Goal: Navigation & Orientation: Find specific page/section

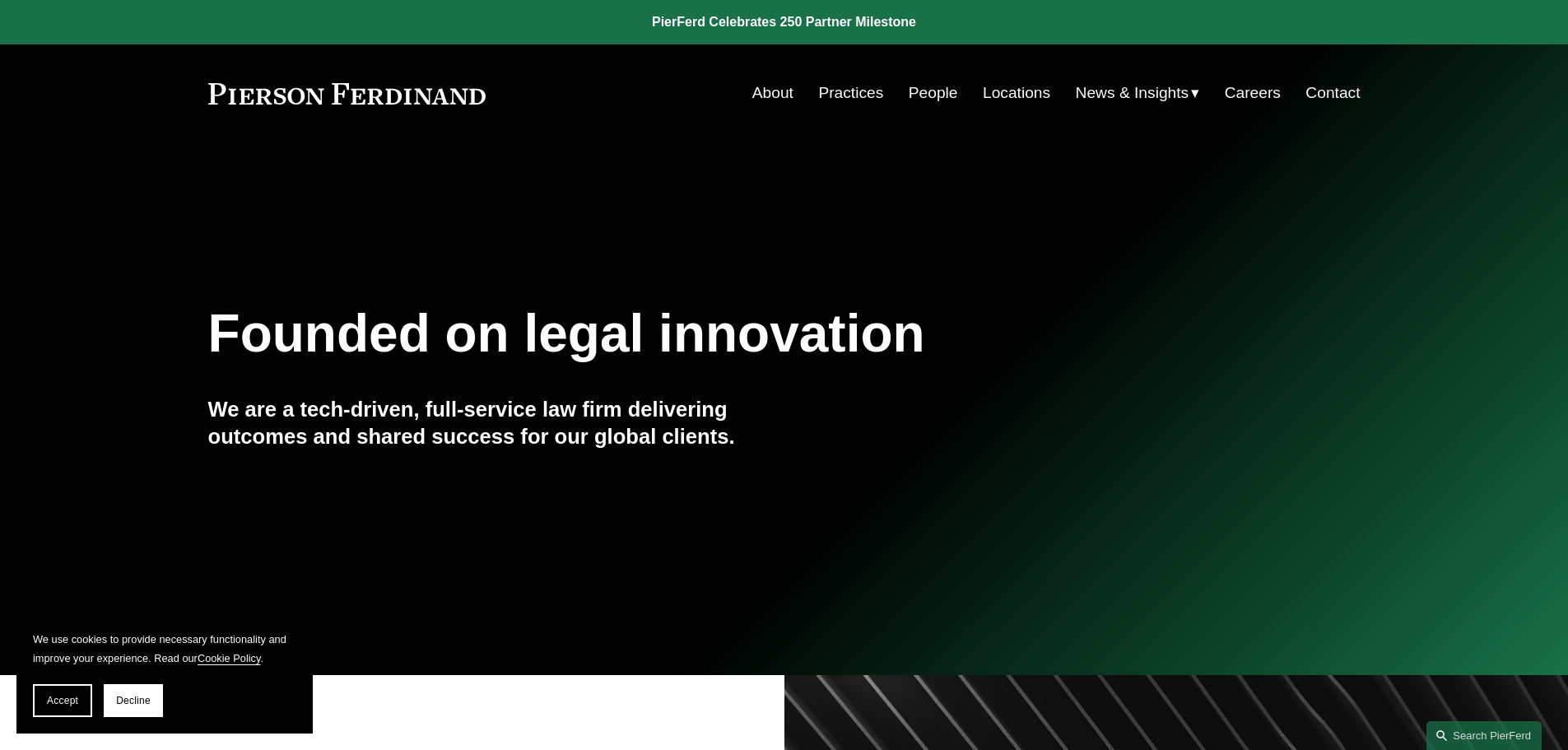
click at [925, 86] on link "People" at bounding box center [933, 93] width 49 height 31
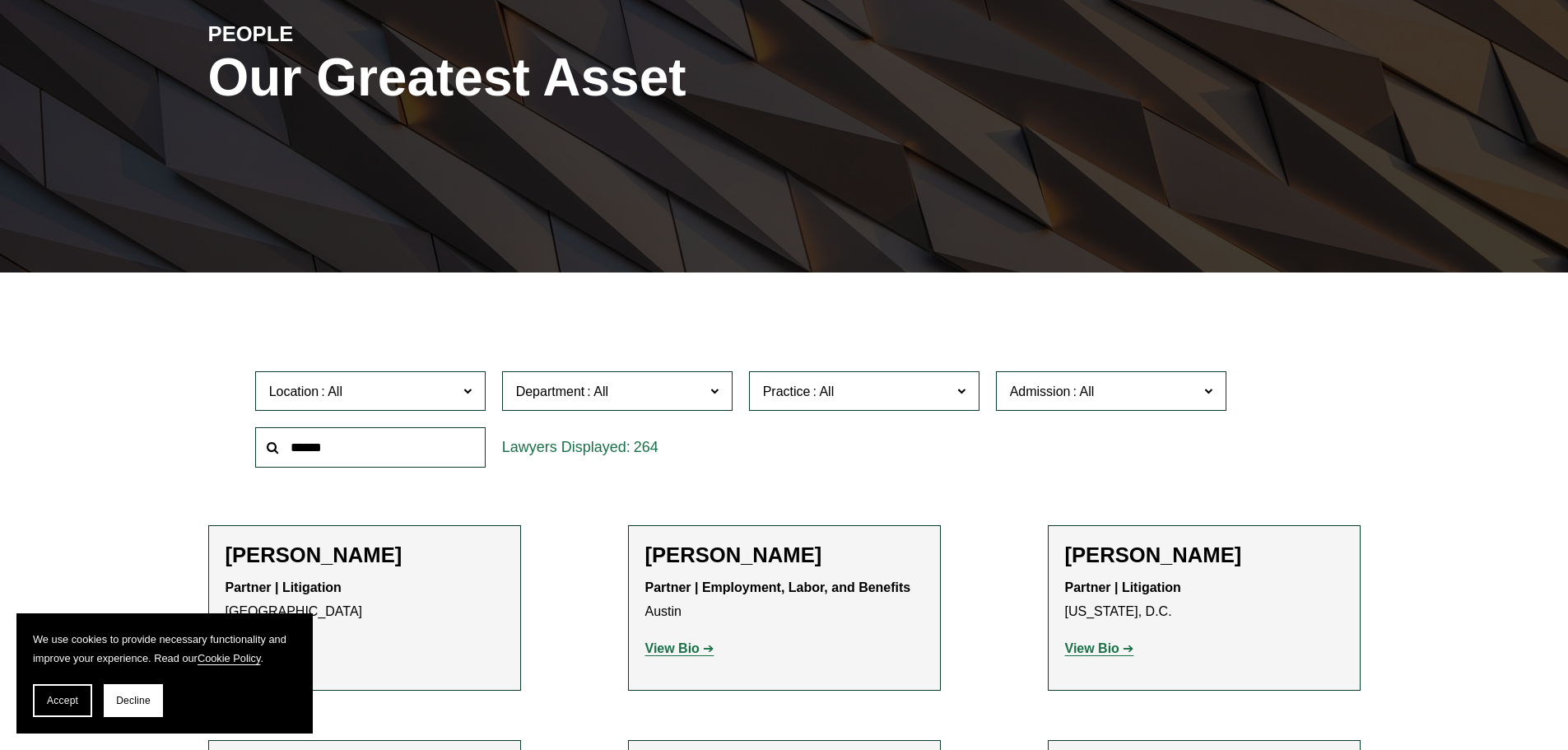
scroll to position [658, 0]
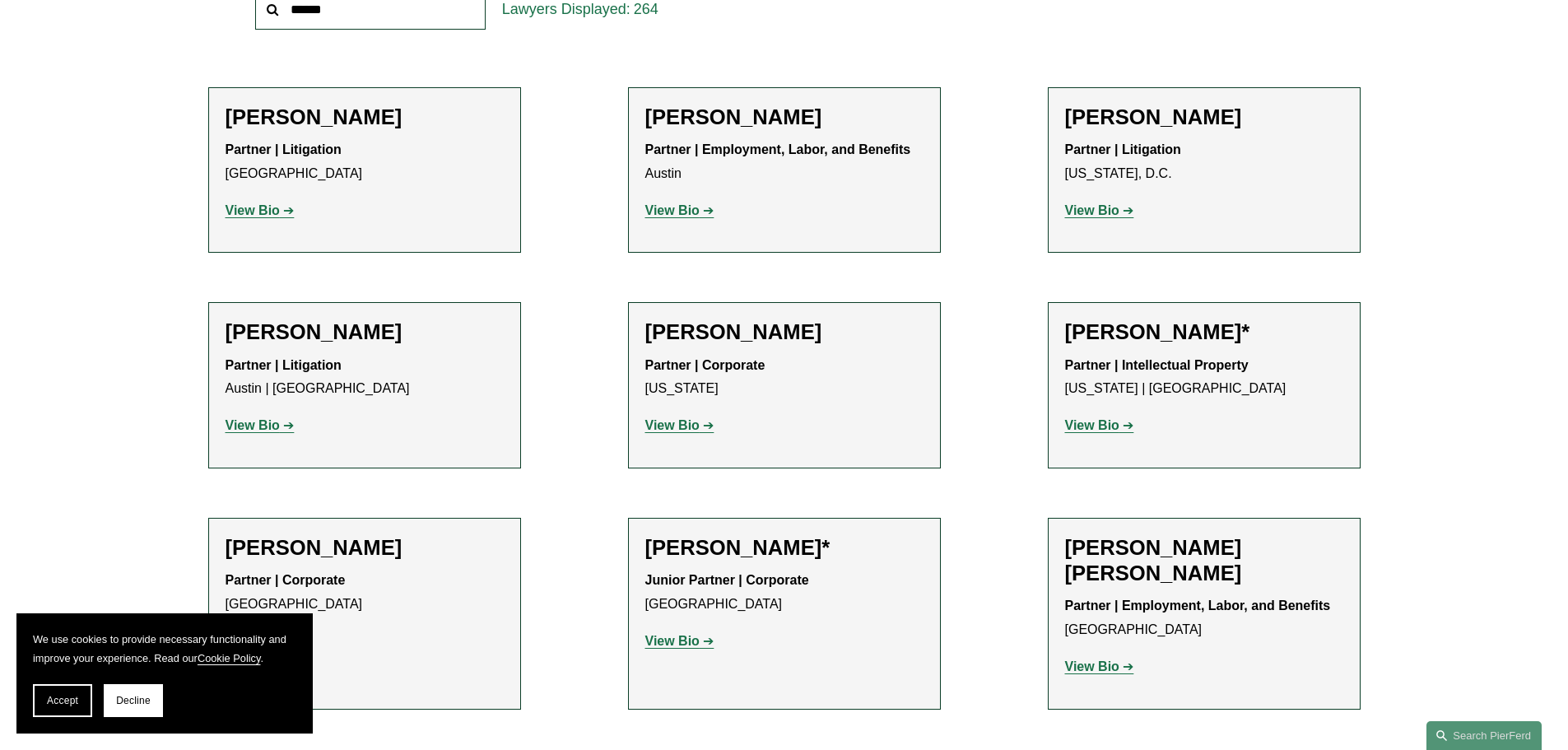
click at [280, 209] on link "View Bio" at bounding box center [260, 209] width 69 height 14
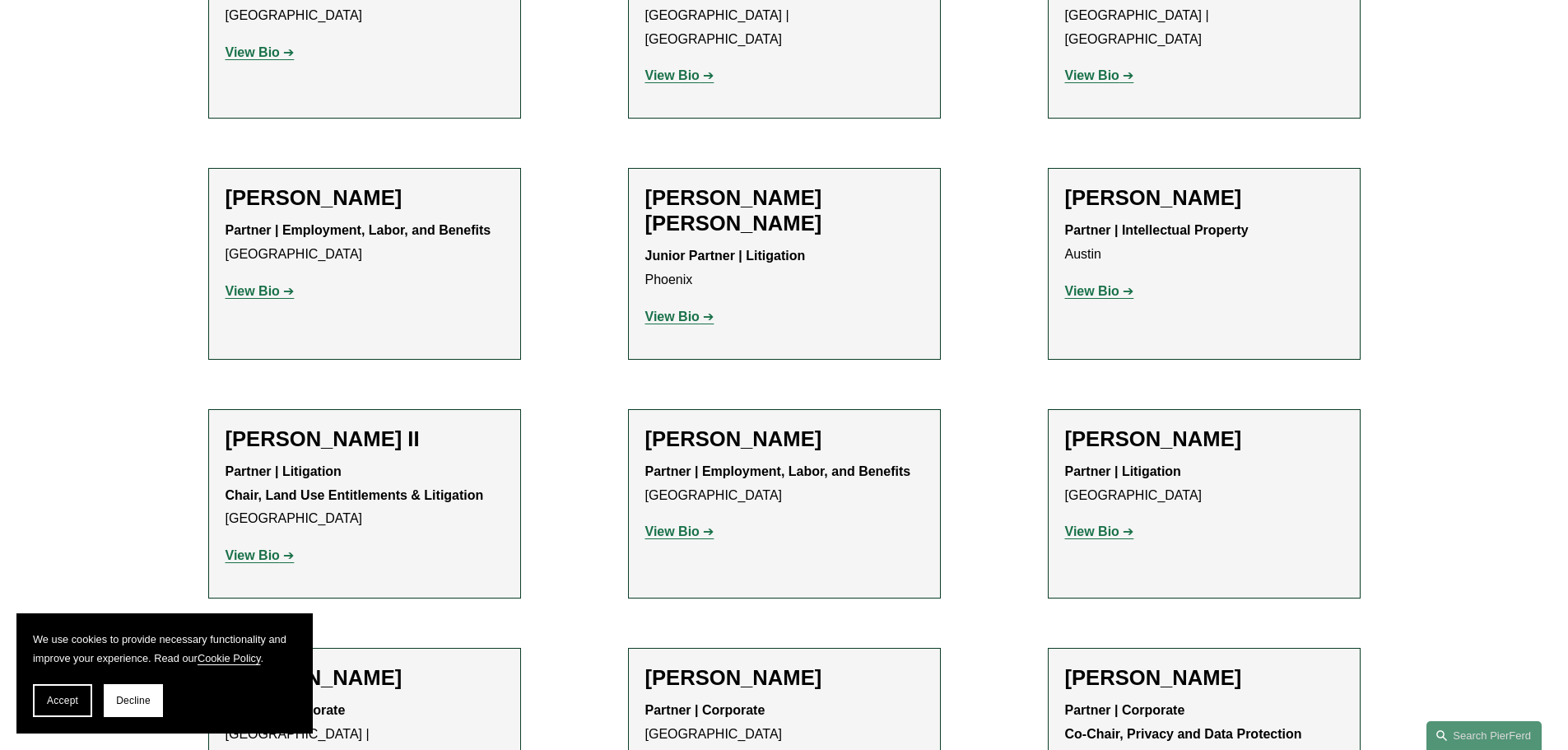
scroll to position [1729, 0]
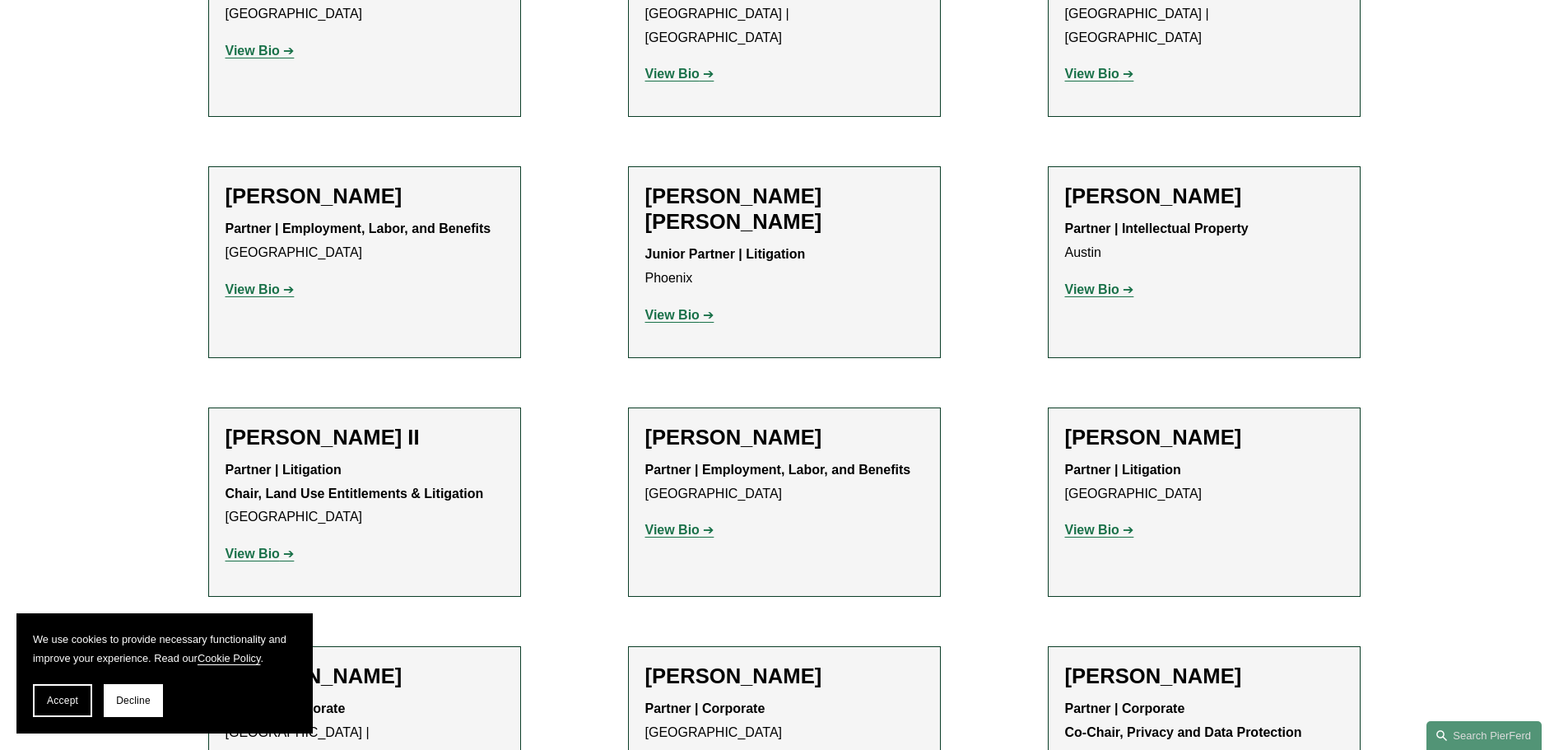
click at [670, 522] on strong "View Bio" at bounding box center [672, 529] width 54 height 14
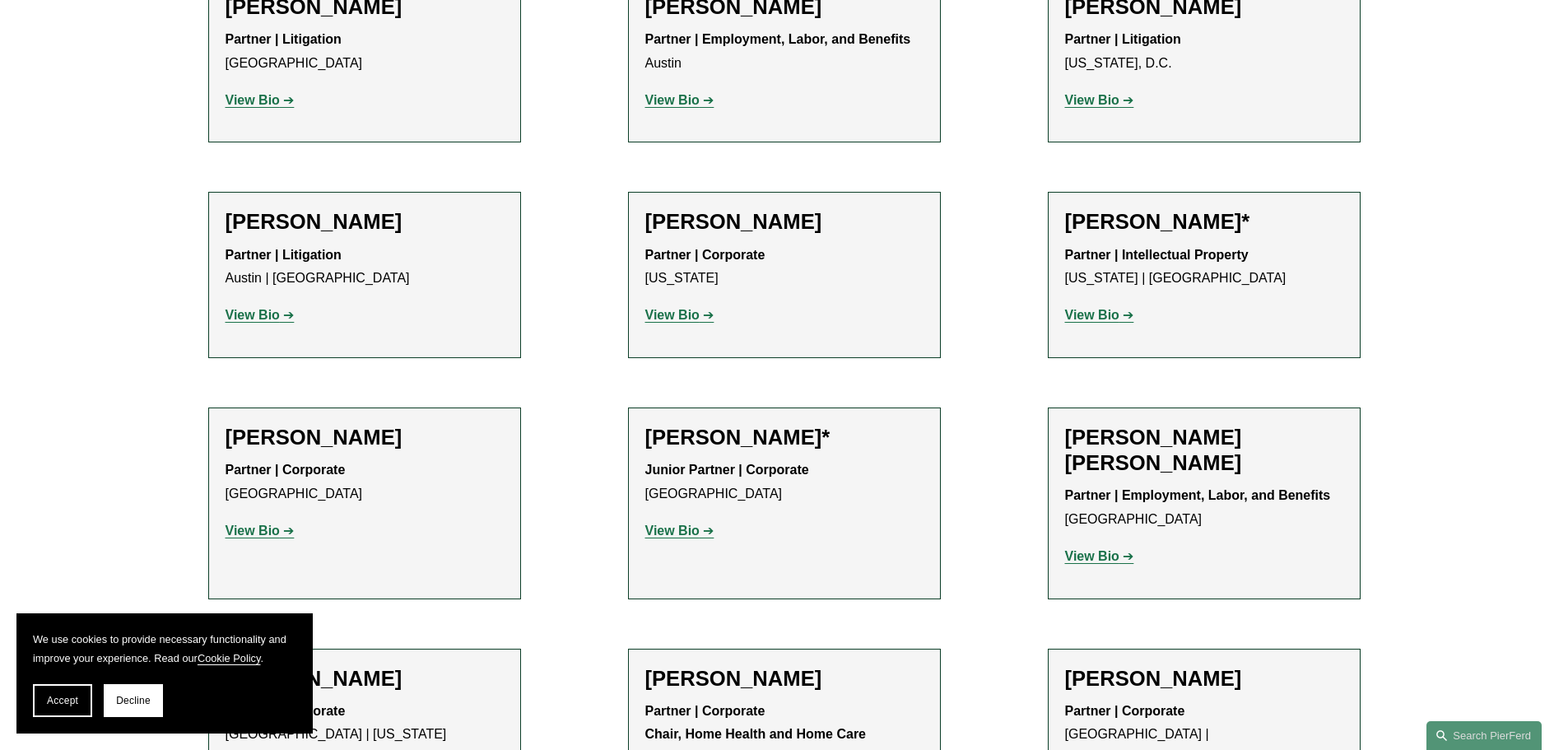
scroll to position [494, 0]
